Goal: Navigation & Orientation: Find specific page/section

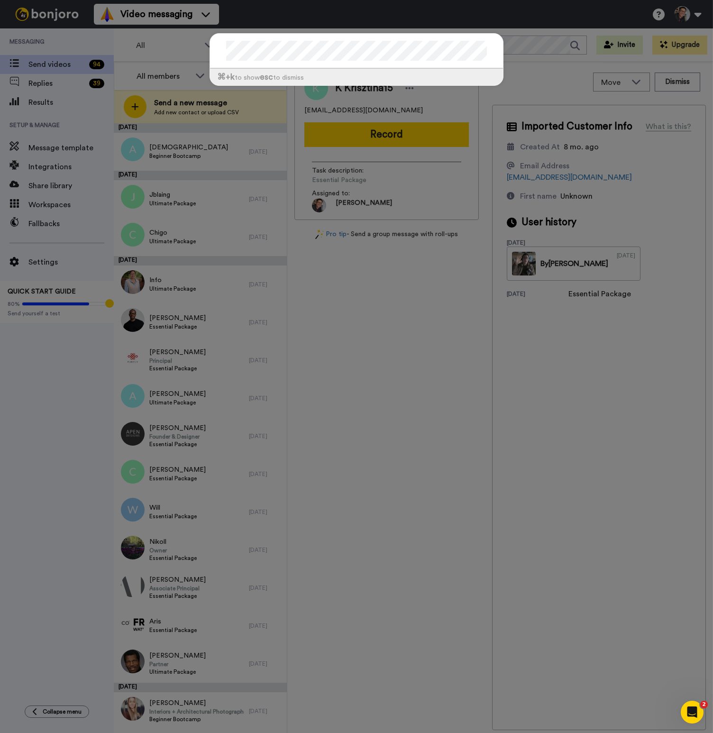
click at [514, 46] on div "⌘ +k to show esc to dismiss" at bounding box center [356, 366] width 713 height 733
click at [518, 48] on div "⌘ +k to show esc to dismiss" at bounding box center [356, 366] width 713 height 733
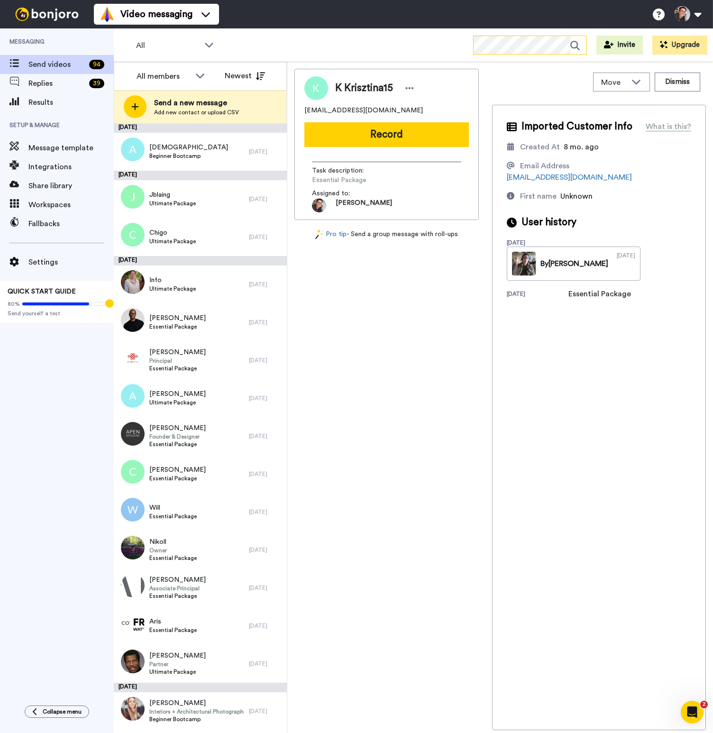
click at [578, 46] on icon at bounding box center [575, 45] width 9 height 9
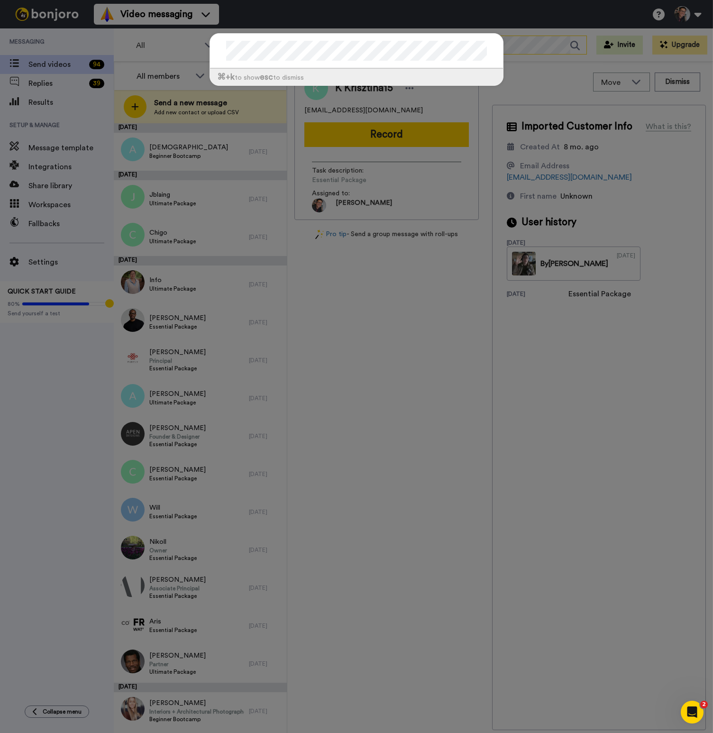
click at [578, 46] on div "⌘ +k to show esc to dismiss" at bounding box center [356, 366] width 713 height 733
click at [462, 305] on div "⌘ +k to show esc to dismiss" at bounding box center [356, 366] width 713 height 733
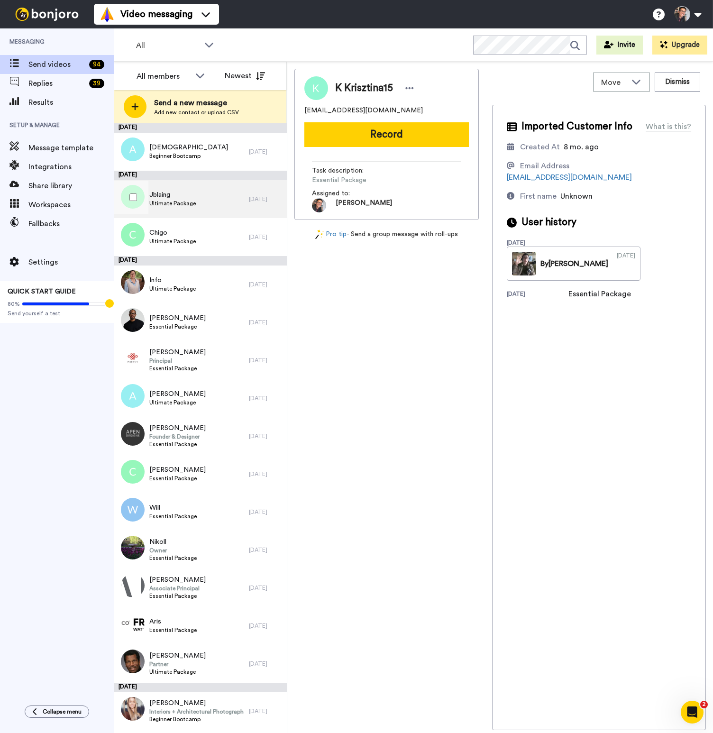
click at [176, 205] on span "Ultimate Package" at bounding box center [172, 204] width 46 height 8
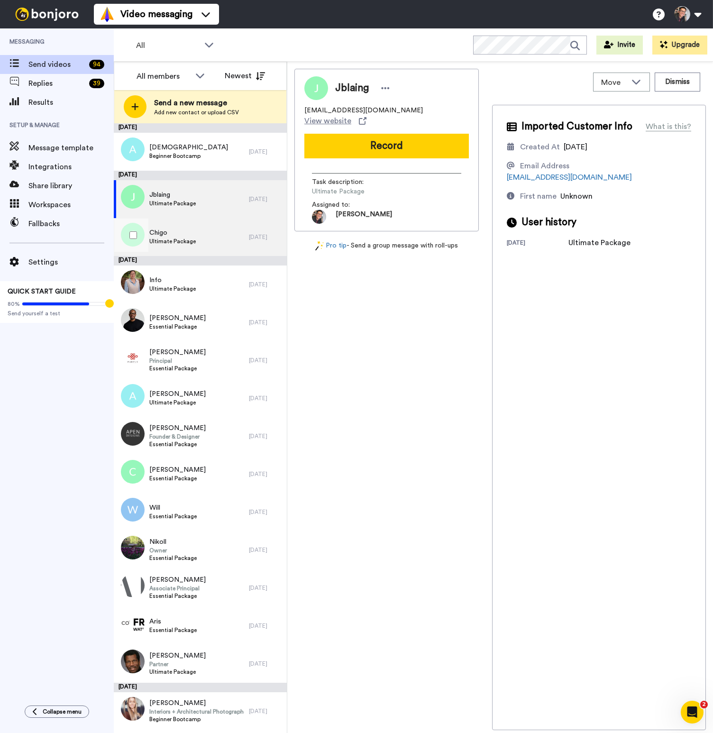
click at [177, 236] on span "Chigo" at bounding box center [172, 232] width 46 height 9
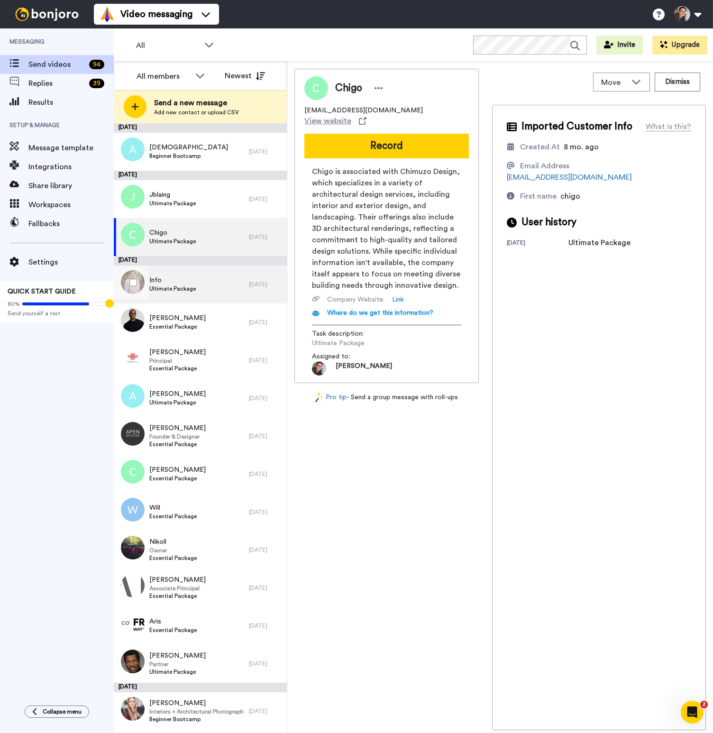
click at [188, 287] on span "Ultimate Package" at bounding box center [172, 289] width 46 height 8
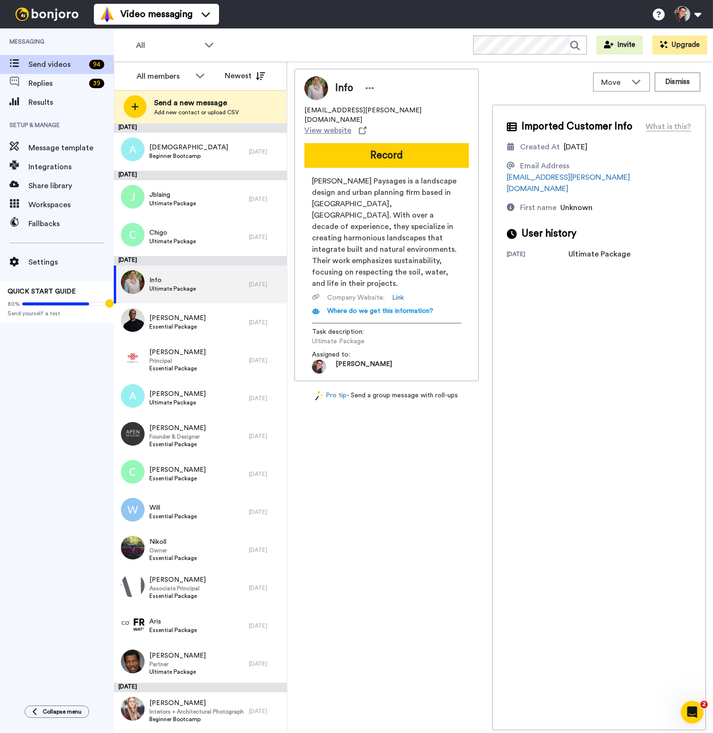
click at [381, 463] on div "Info [EMAIL_ADDRESS][PERSON_NAME][DOMAIN_NAME] View website Record [PERSON_NAME…" at bounding box center [387, 400] width 185 height 662
